Goal: Information Seeking & Learning: Learn about a topic

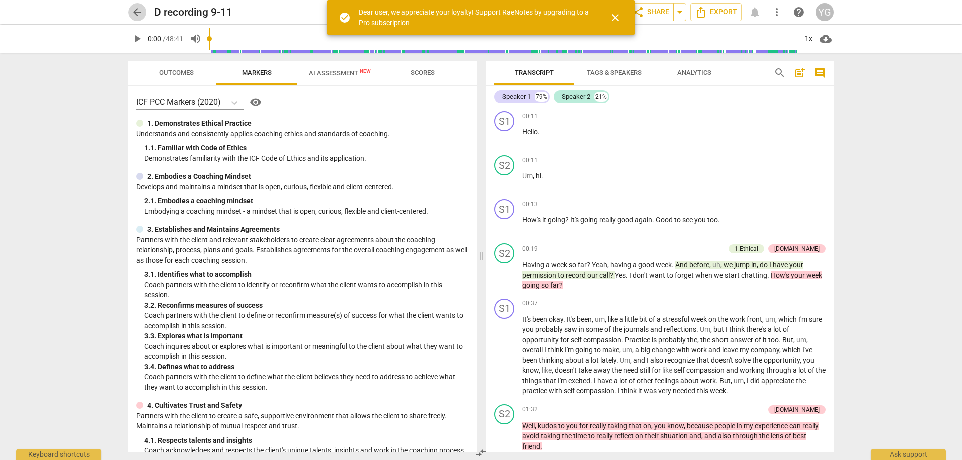
click at [137, 13] on span "arrow_back" at bounding box center [137, 12] width 12 height 12
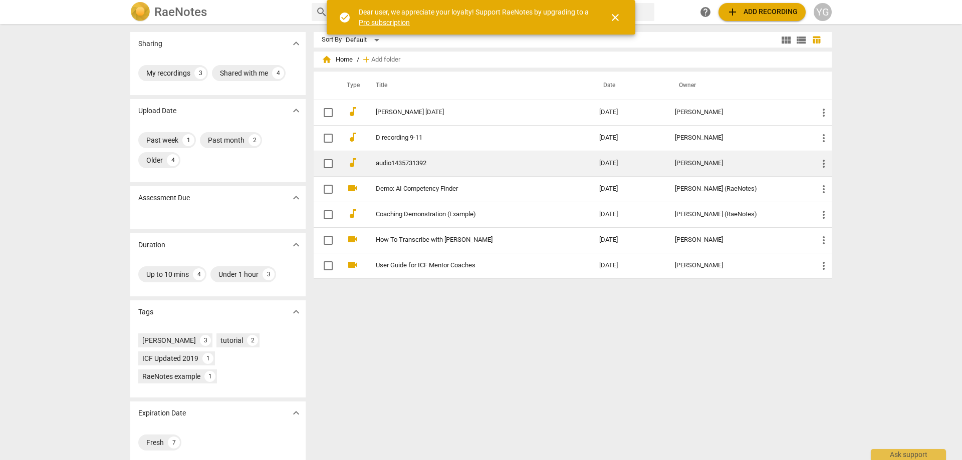
click at [393, 165] on link "audio1435731392" at bounding box center [469, 164] width 187 height 8
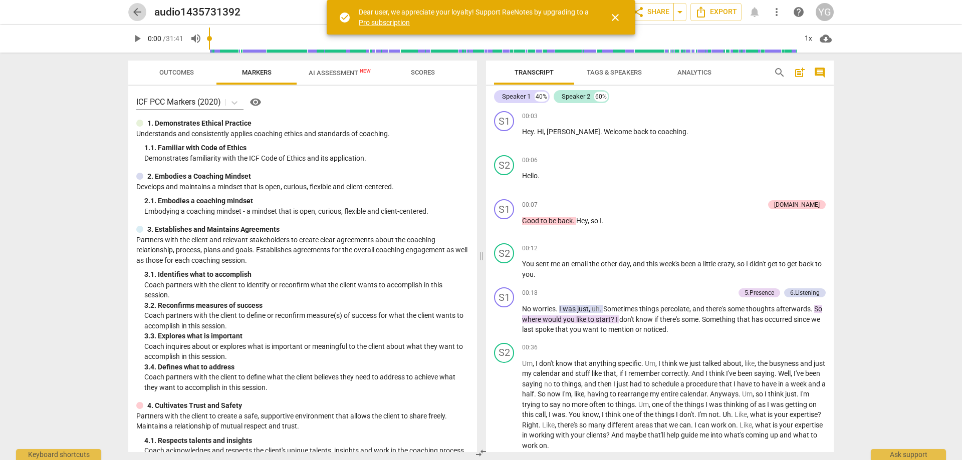
click at [134, 12] on span "arrow_back" at bounding box center [137, 12] width 12 height 12
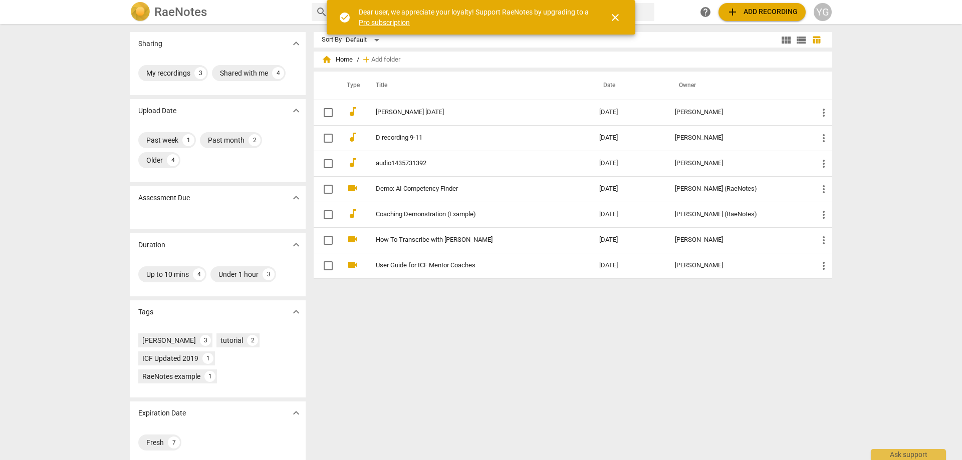
click at [822, 15] on div "YG" at bounding box center [823, 12] width 18 height 18
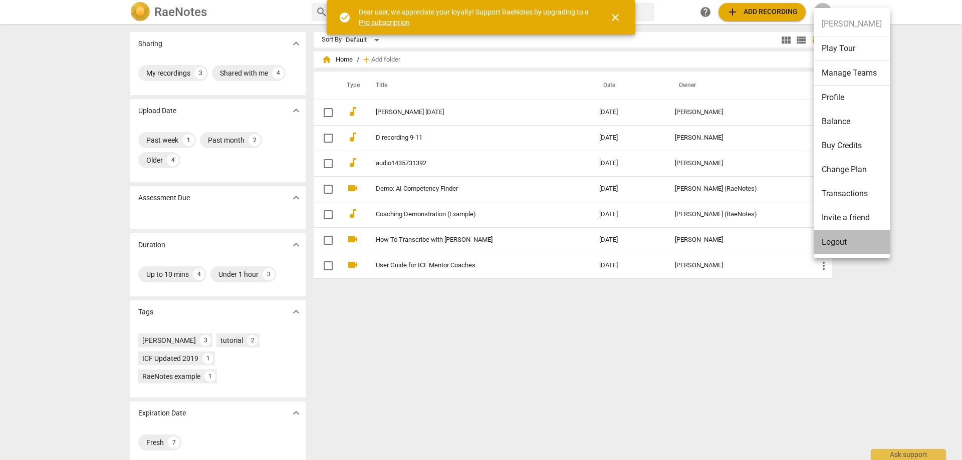
click at [837, 242] on li "Logout" at bounding box center [852, 243] width 76 height 24
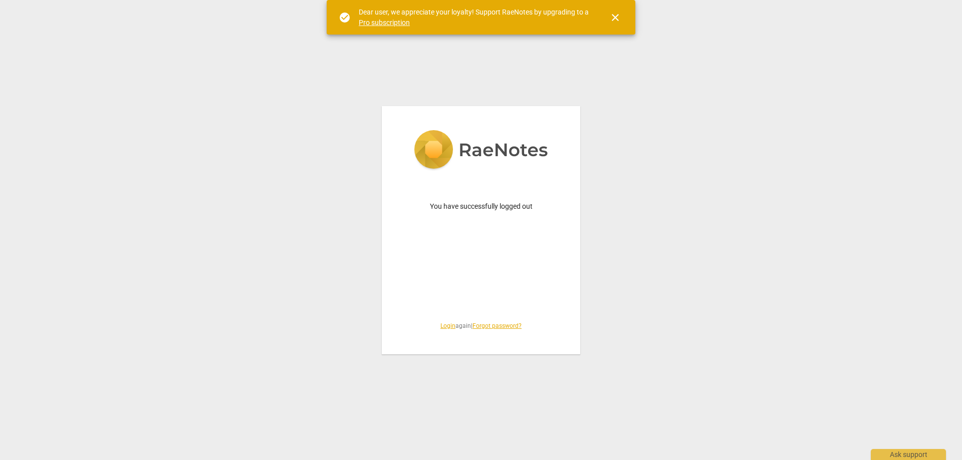
click at [445, 327] on link "Login" at bounding box center [447, 326] width 15 height 7
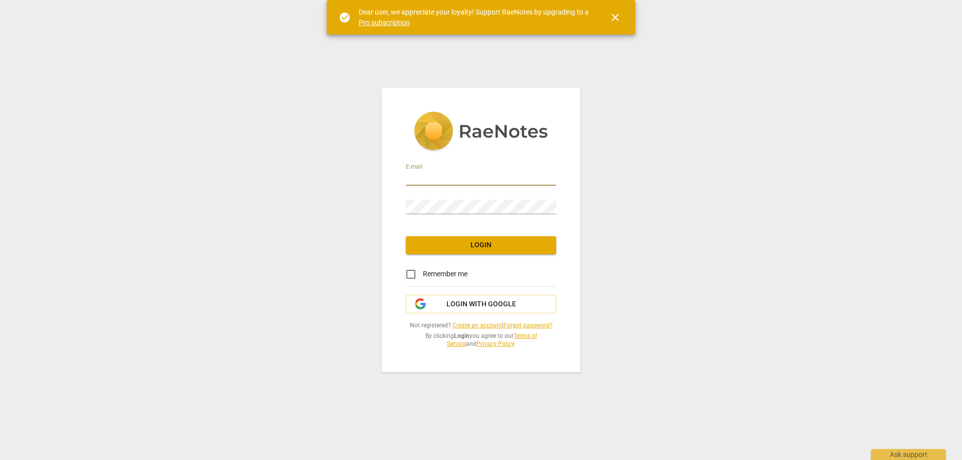
click at [445, 177] on input "email" at bounding box center [481, 178] width 150 height 15
type input "[EMAIL_ADDRESS][DOMAIN_NAME]"
click at [467, 241] on span "Login" at bounding box center [481, 246] width 134 height 10
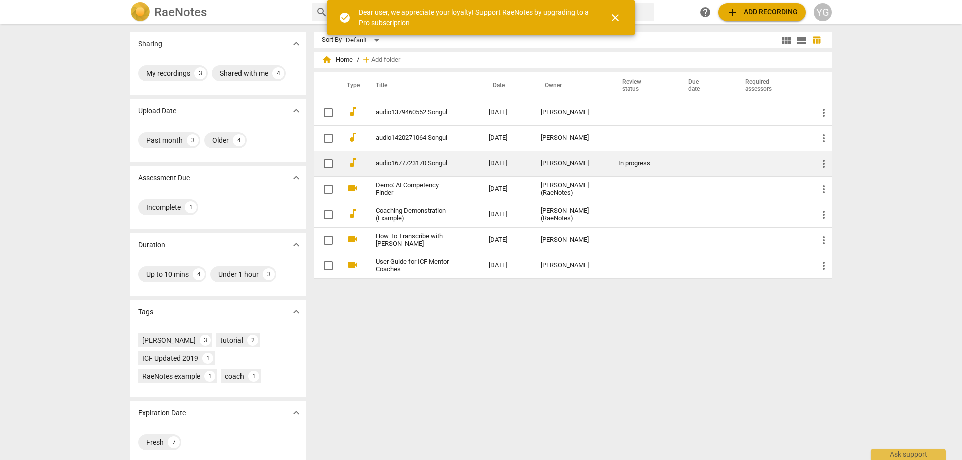
click at [406, 162] on link "audio1677723170 Songul" at bounding box center [414, 164] width 77 height 8
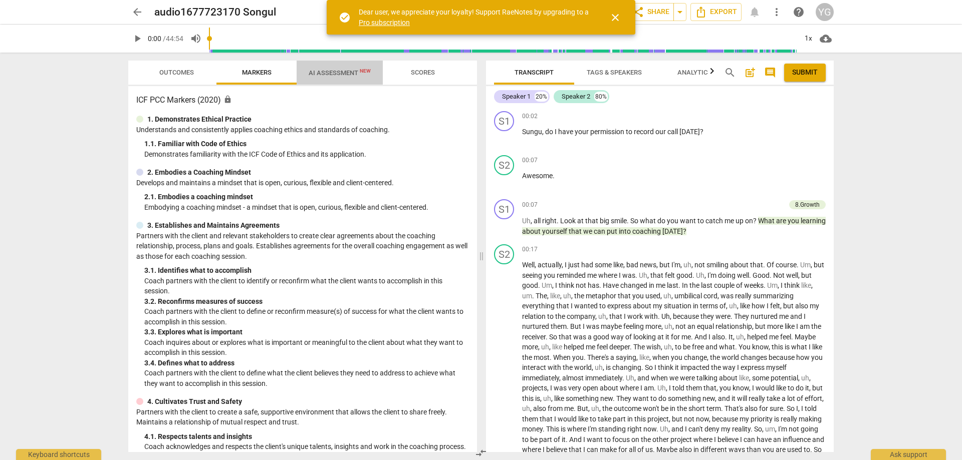
click at [325, 71] on span "AI Assessment New" at bounding box center [340, 73] width 62 height 8
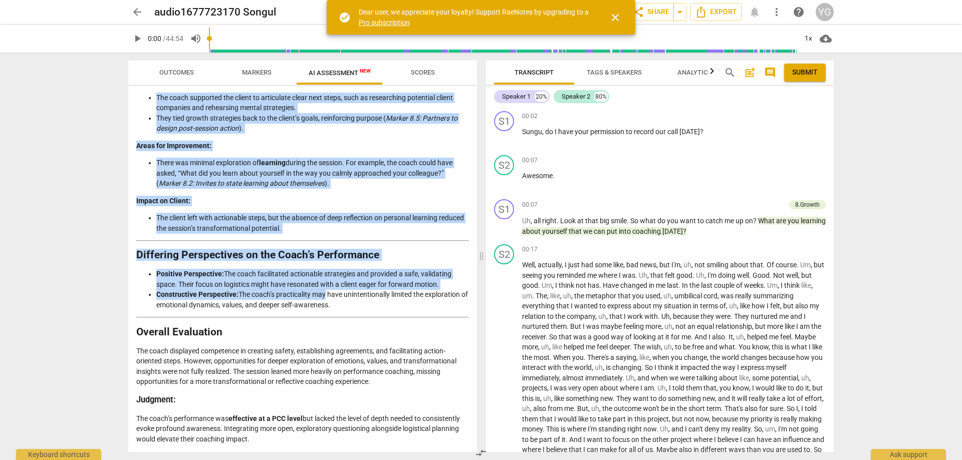
scroll to position [1775, 0]
drag, startPoint x: 137, startPoint y: 118, endPoint x: 324, endPoint y: 440, distance: 372.3
copy div "Loremips Dolorsit am con Adipi'e Seddoeiu Temp incididu utla etdolore mag aliqu…"
click at [269, 301] on li "Constructive Perspective: The coach’s practicality may have unintentionally lim…" at bounding box center [312, 300] width 313 height 21
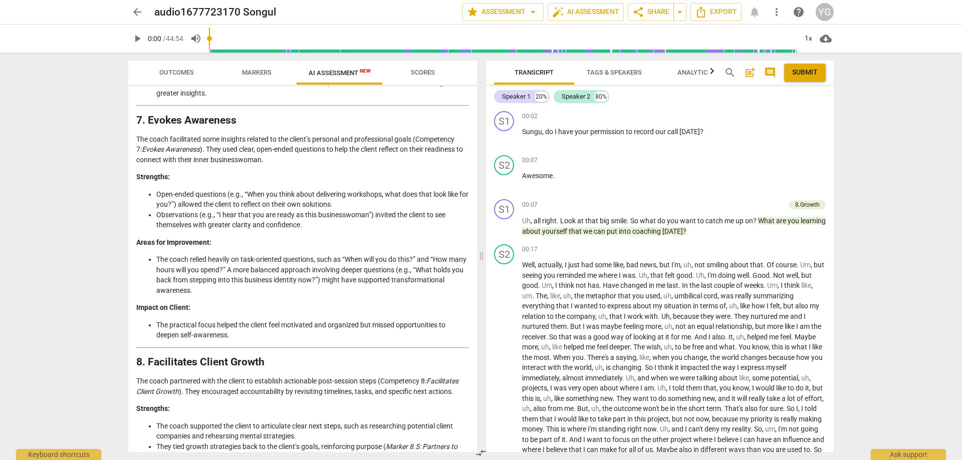
scroll to position [1425, 0]
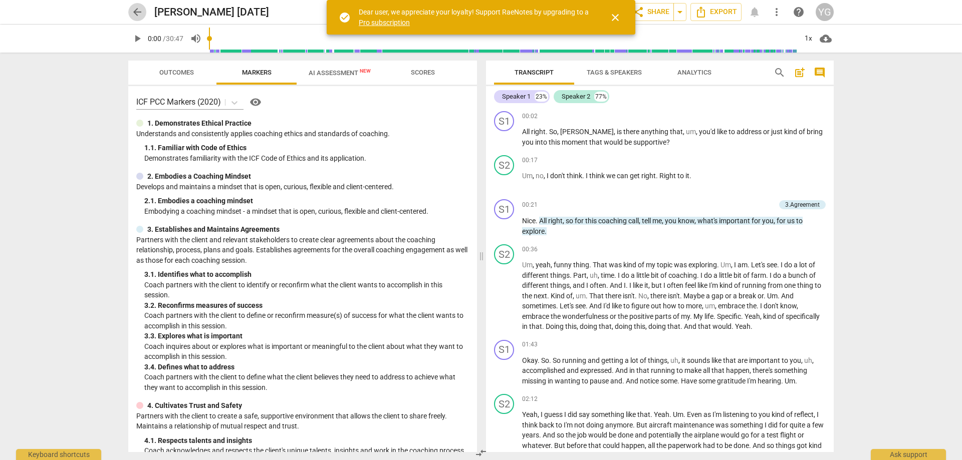
click at [133, 11] on span "arrow_back" at bounding box center [137, 12] width 12 height 12
